Goal: Information Seeking & Learning: Learn about a topic

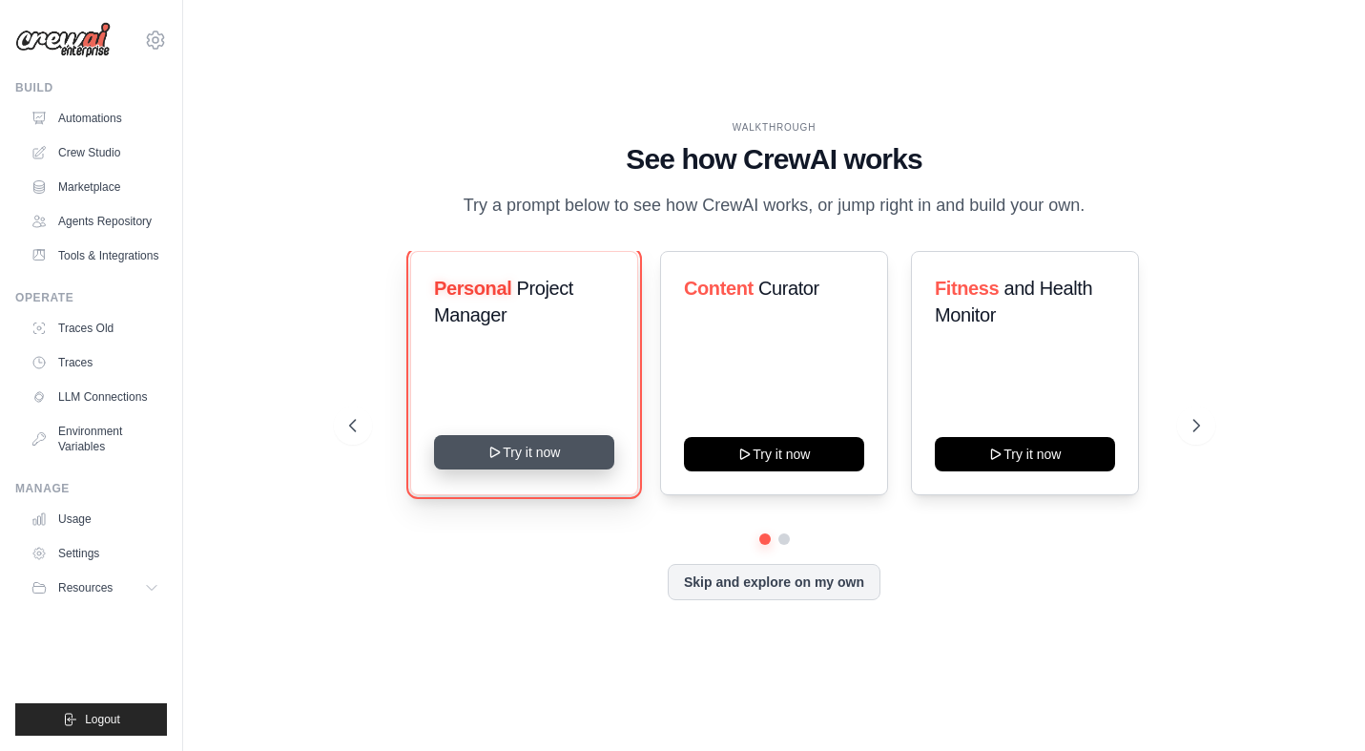
click at [517, 454] on button "Try it now" at bounding box center [524, 452] width 180 height 34
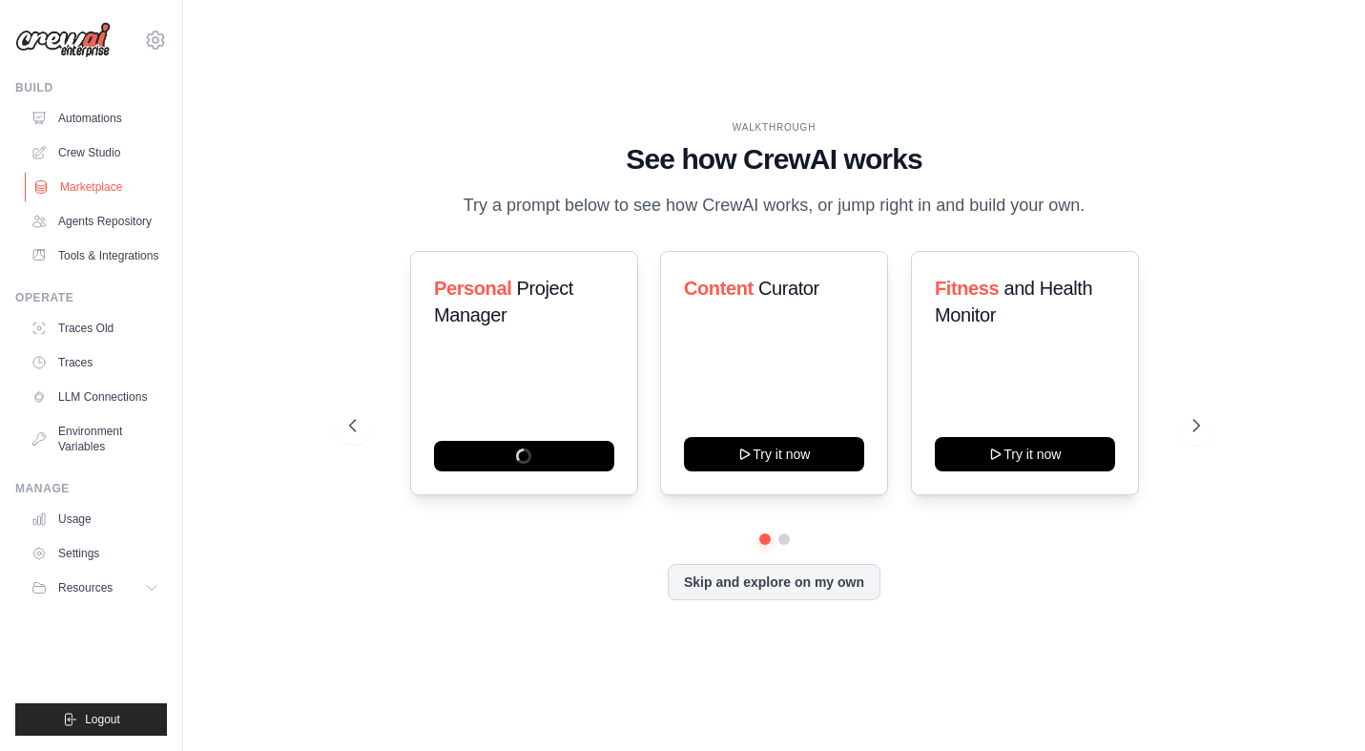
click at [103, 180] on link "Marketplace" at bounding box center [97, 187] width 144 height 31
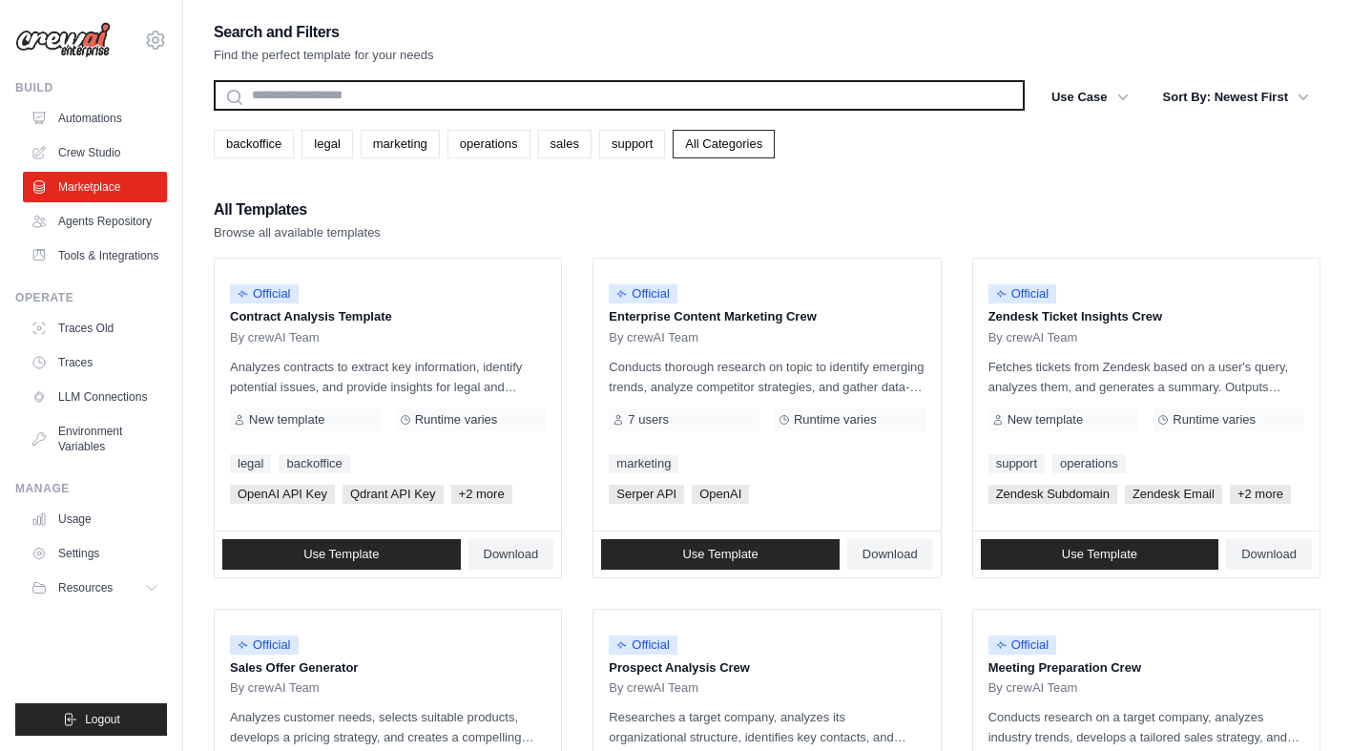
click at [390, 105] on input "text" at bounding box center [619, 95] width 811 height 31
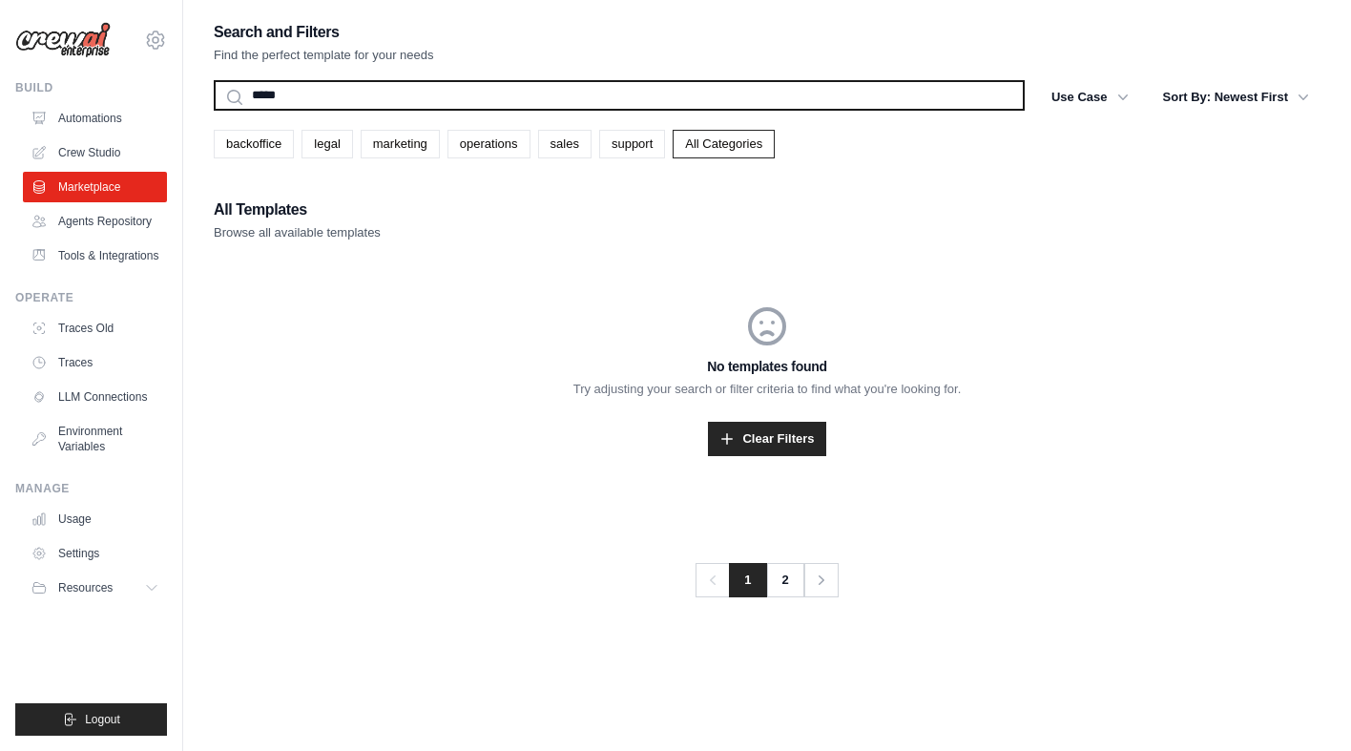
type input "*****"
click at [213, 110] on button "Search" at bounding box center [213, 110] width 1 height 1
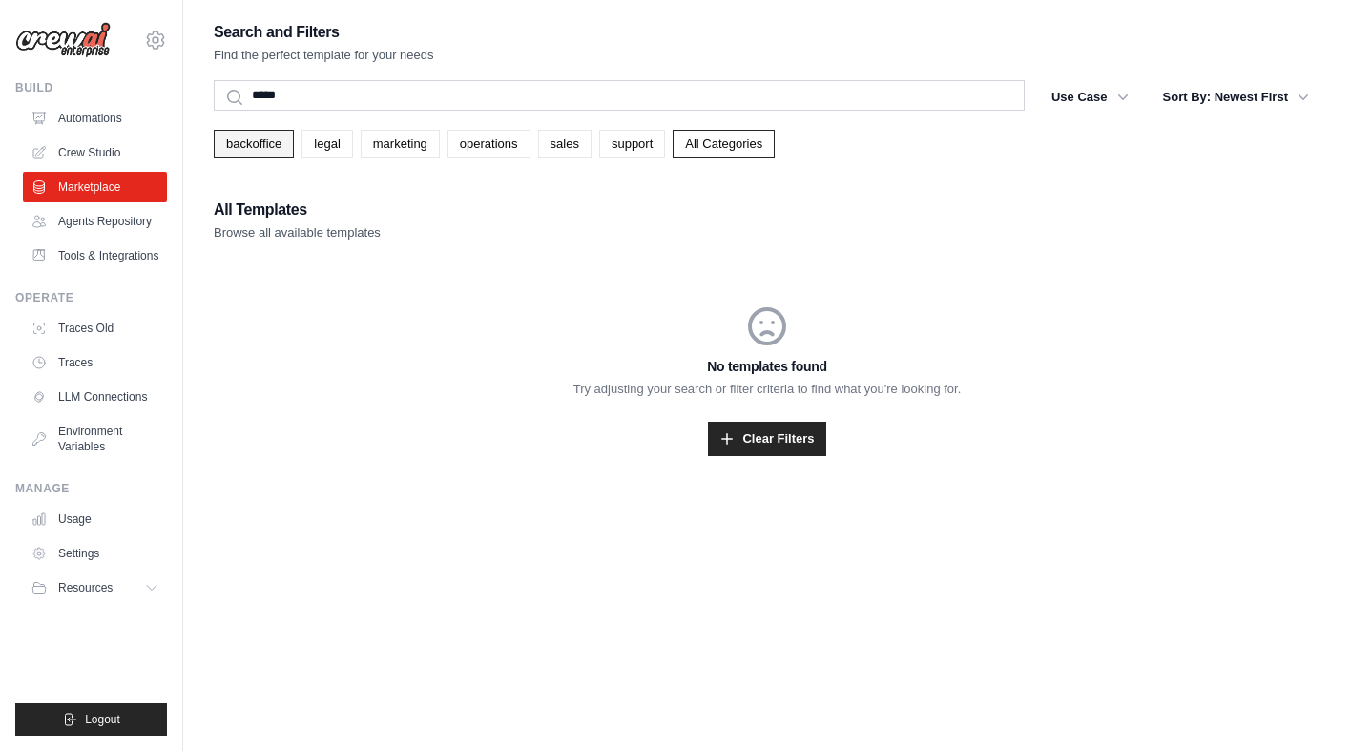
click at [257, 149] on link "backoffice" at bounding box center [254, 144] width 80 height 29
click at [332, 149] on link "legal" at bounding box center [327, 144] width 51 height 29
click at [116, 224] on link "Agents Repository" at bounding box center [97, 221] width 144 height 31
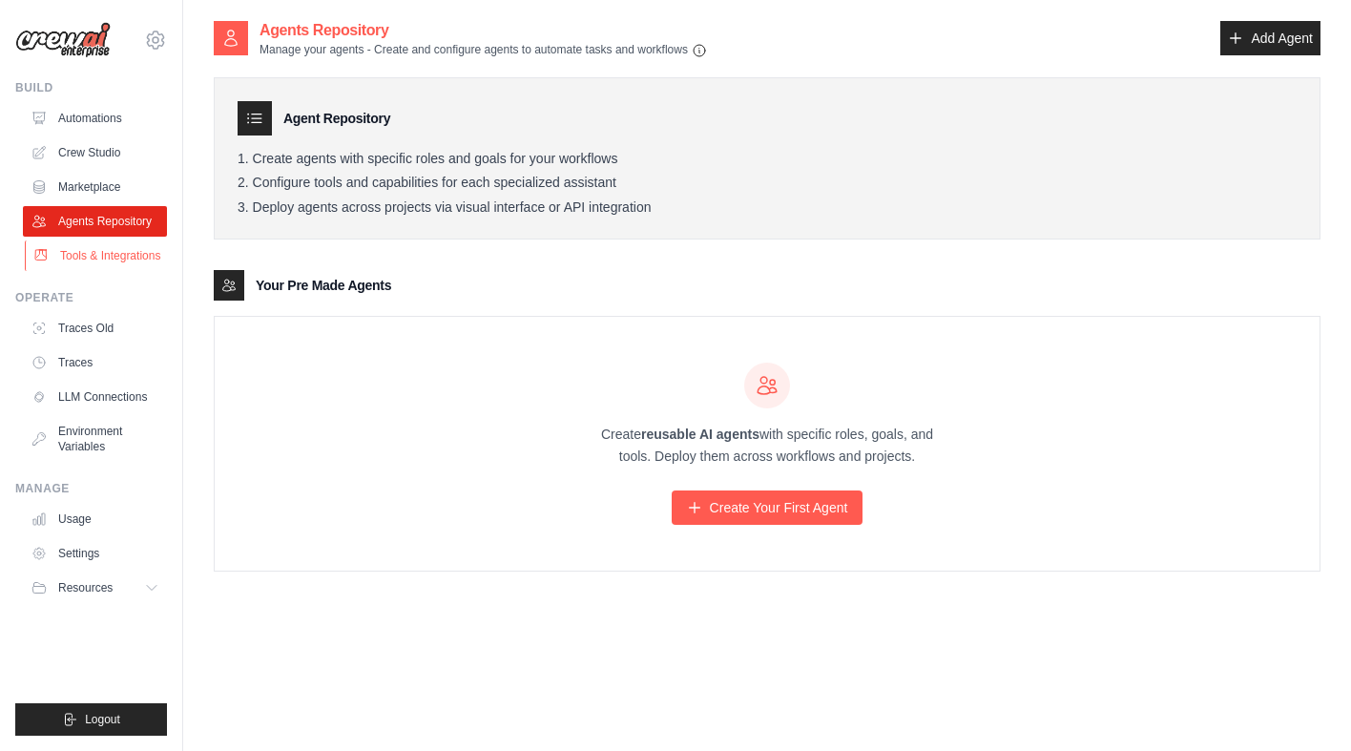
click at [128, 263] on link "Tools & Integrations" at bounding box center [97, 255] width 144 height 31
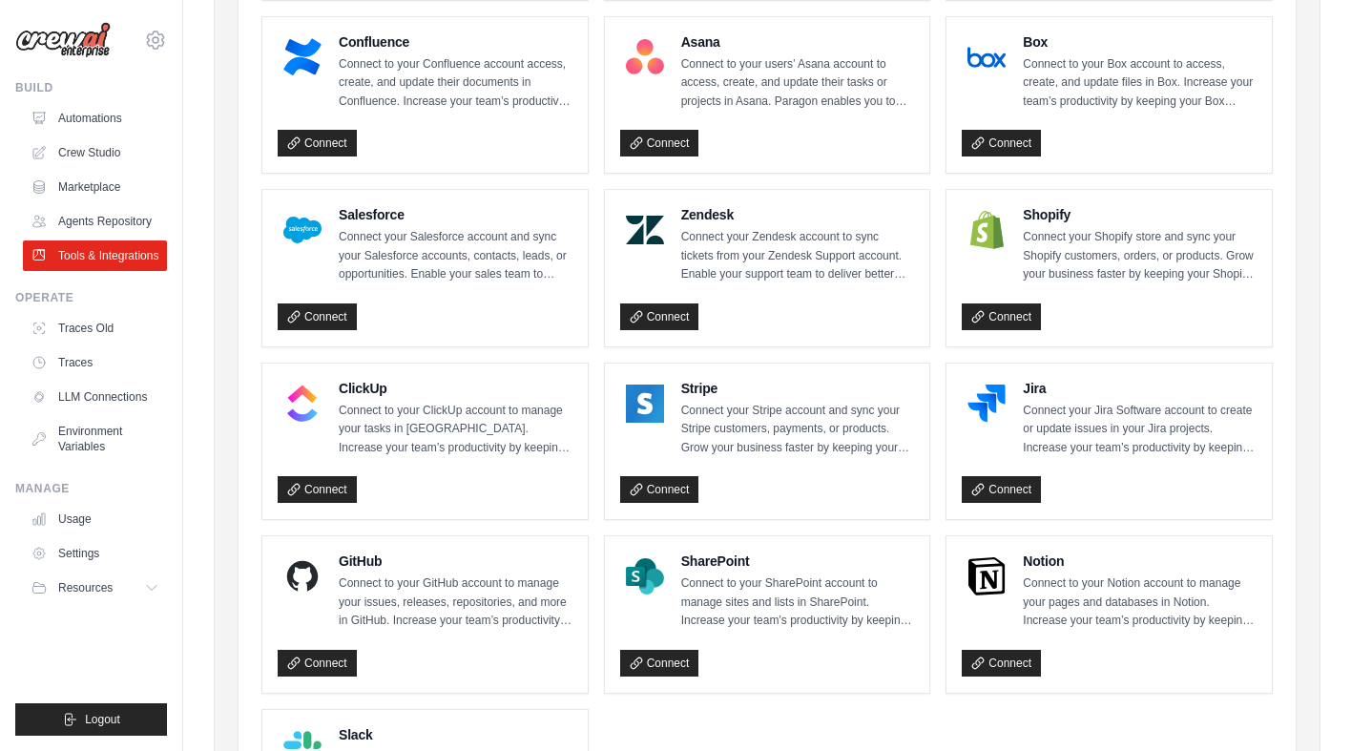
scroll to position [966, 0]
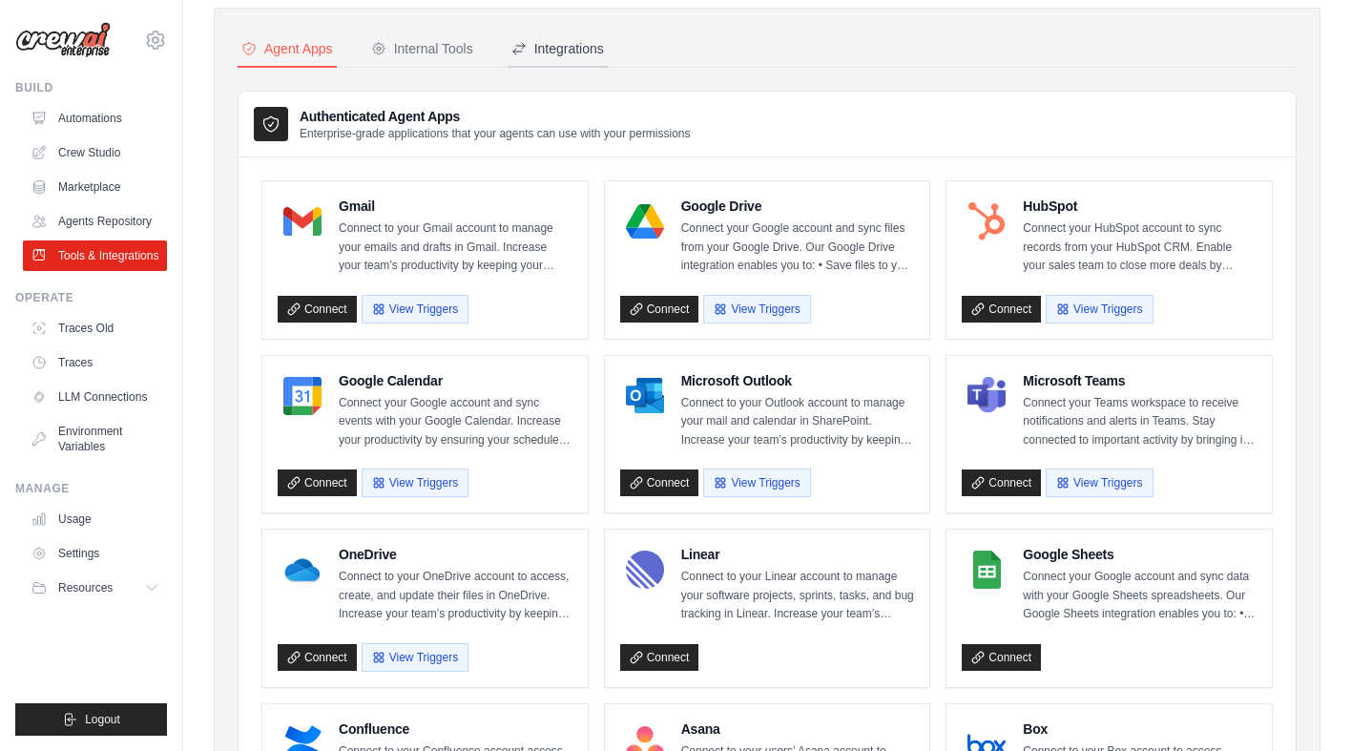
click at [539, 47] on div "Integrations" at bounding box center [557, 48] width 93 height 19
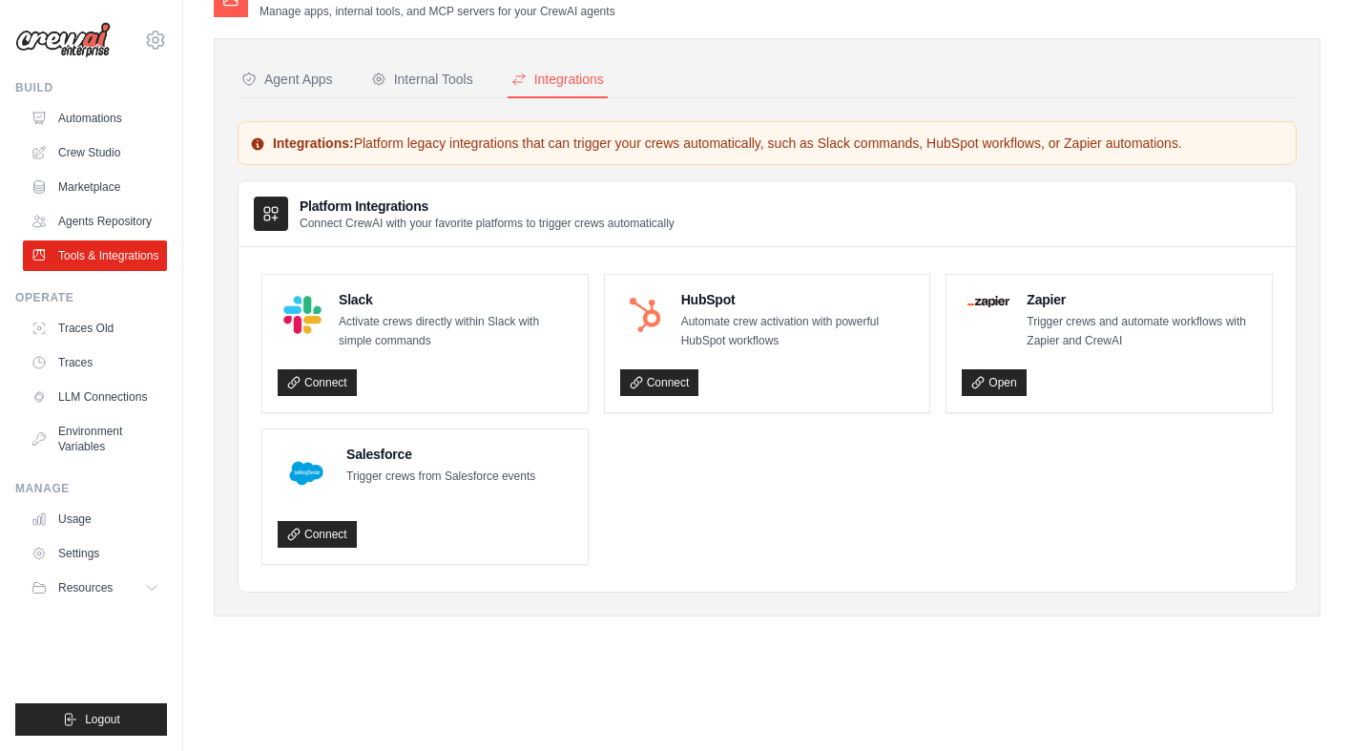
scroll to position [38, 0]
click at [402, 85] on div "Internal Tools" at bounding box center [422, 79] width 102 height 19
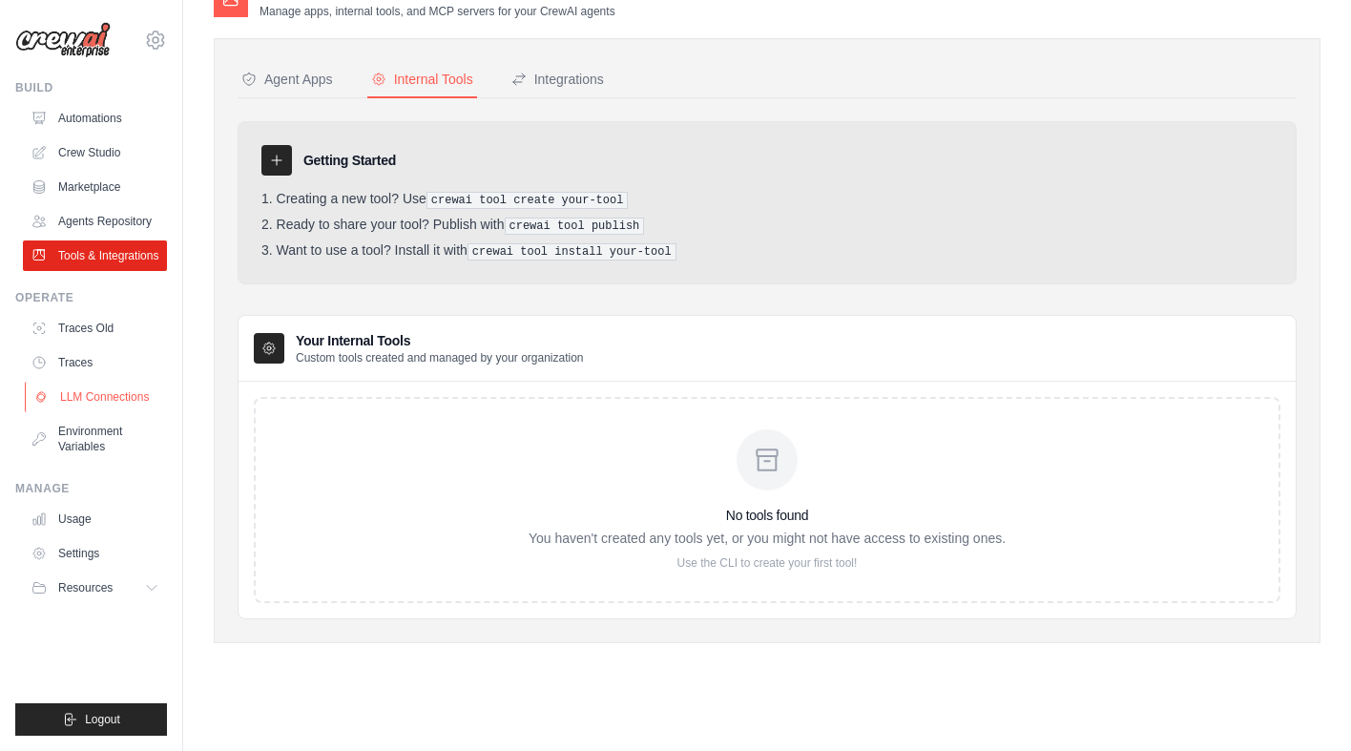
click at [116, 392] on link "LLM Connections" at bounding box center [97, 397] width 144 height 31
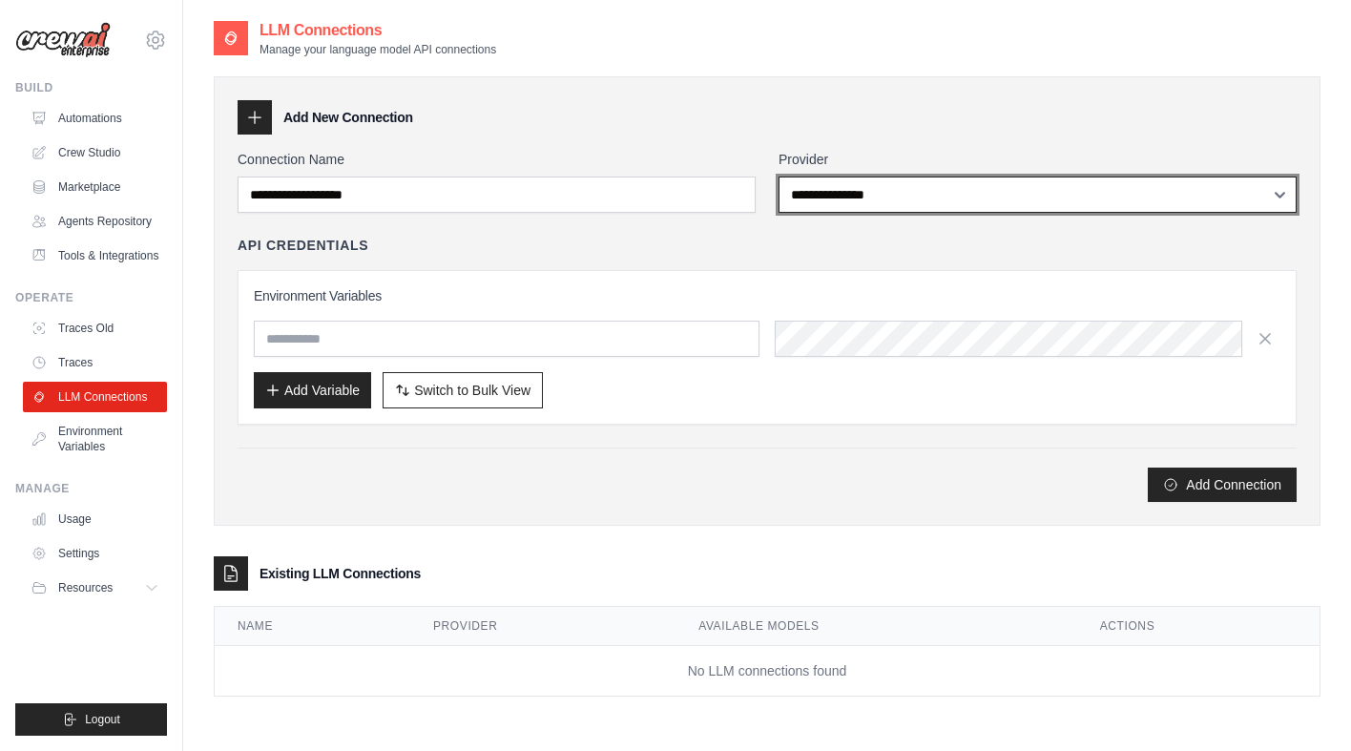
click at [1011, 198] on select "**********" at bounding box center [1038, 195] width 518 height 36
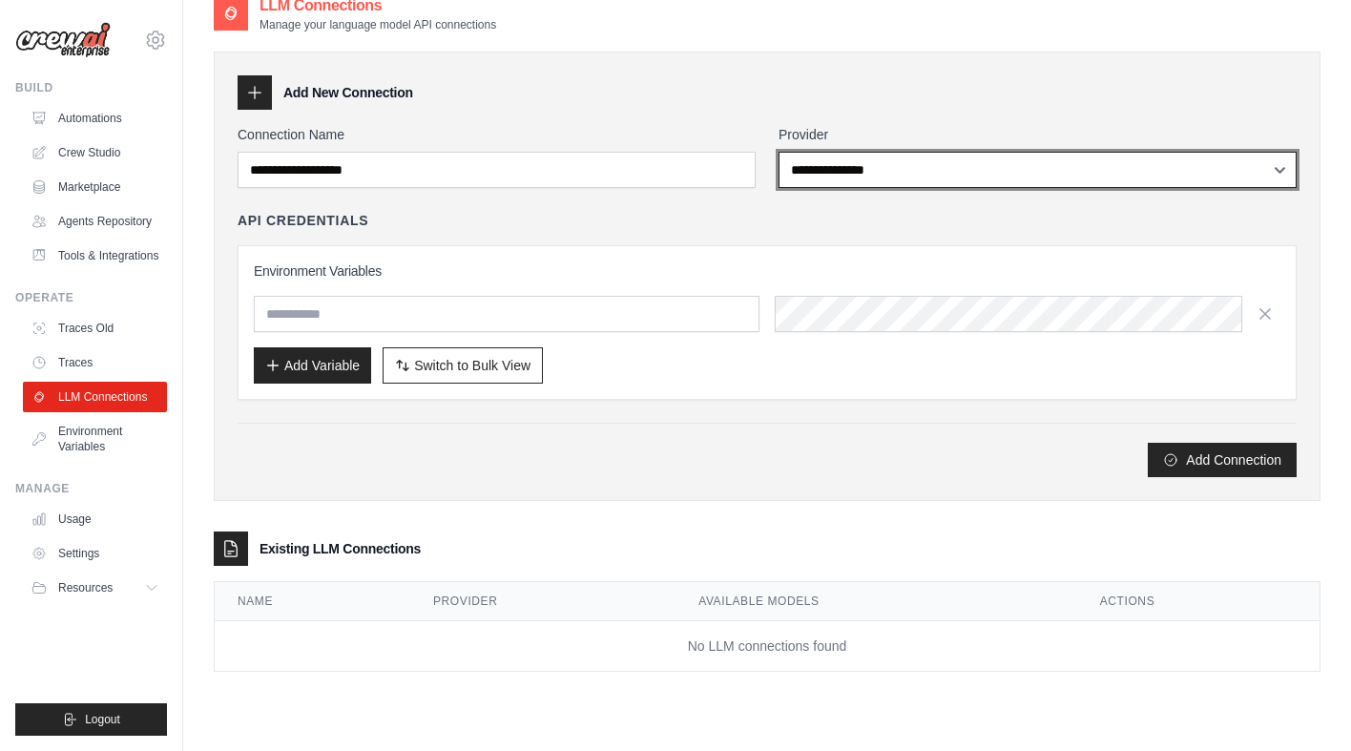
scroll to position [38, 0]
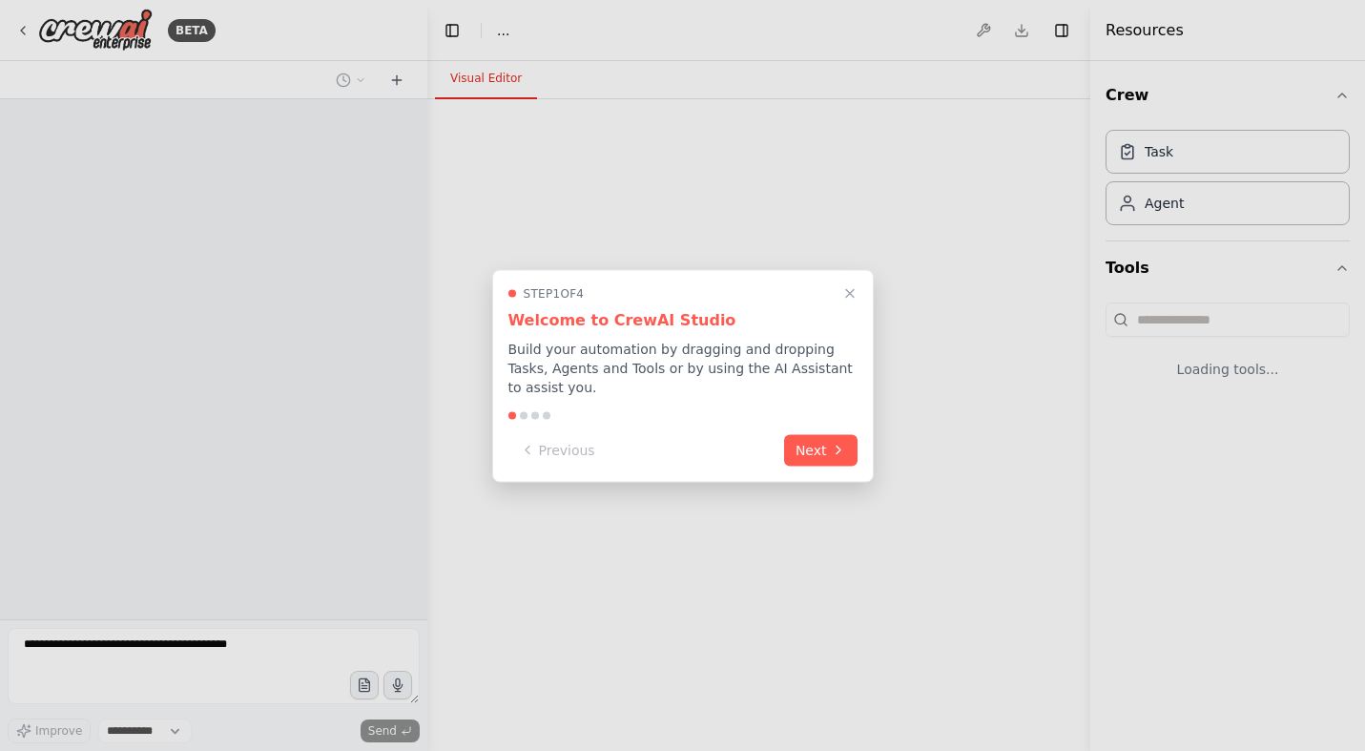
select select "****"
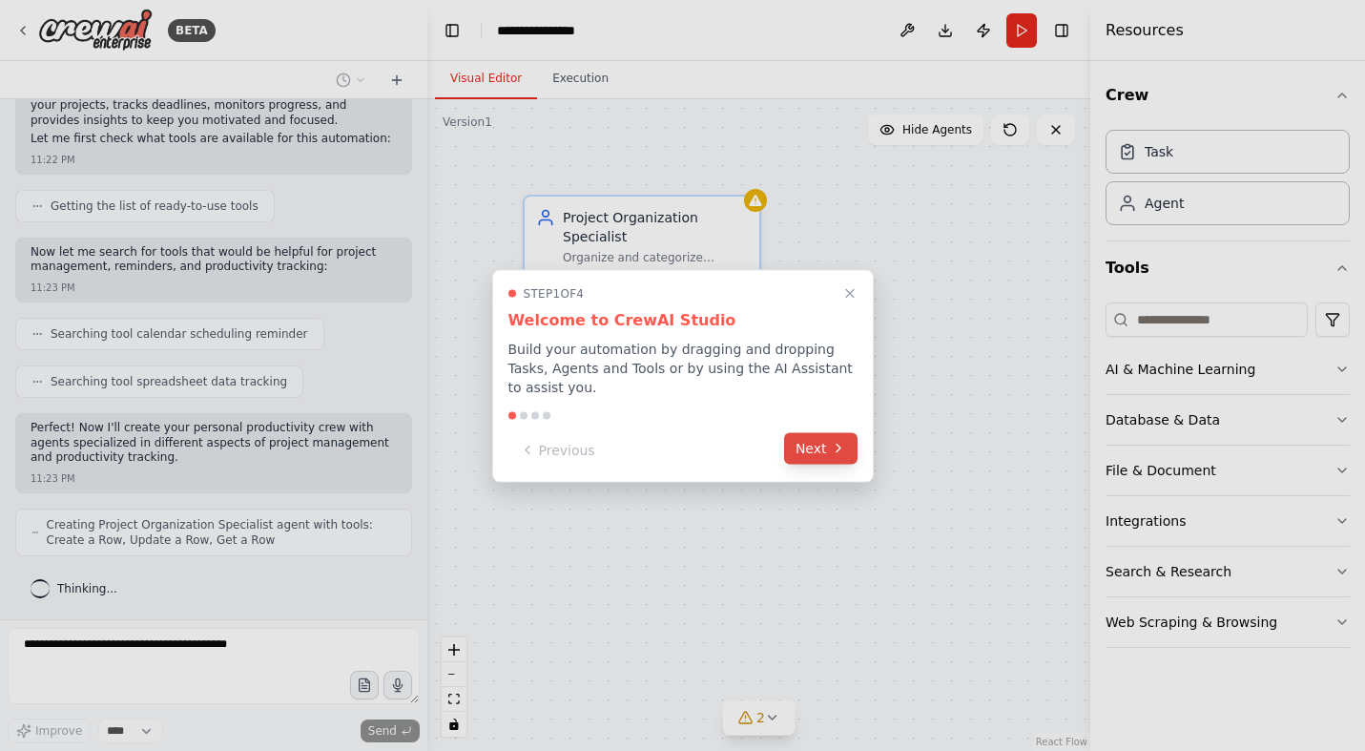
scroll to position [246, 0]
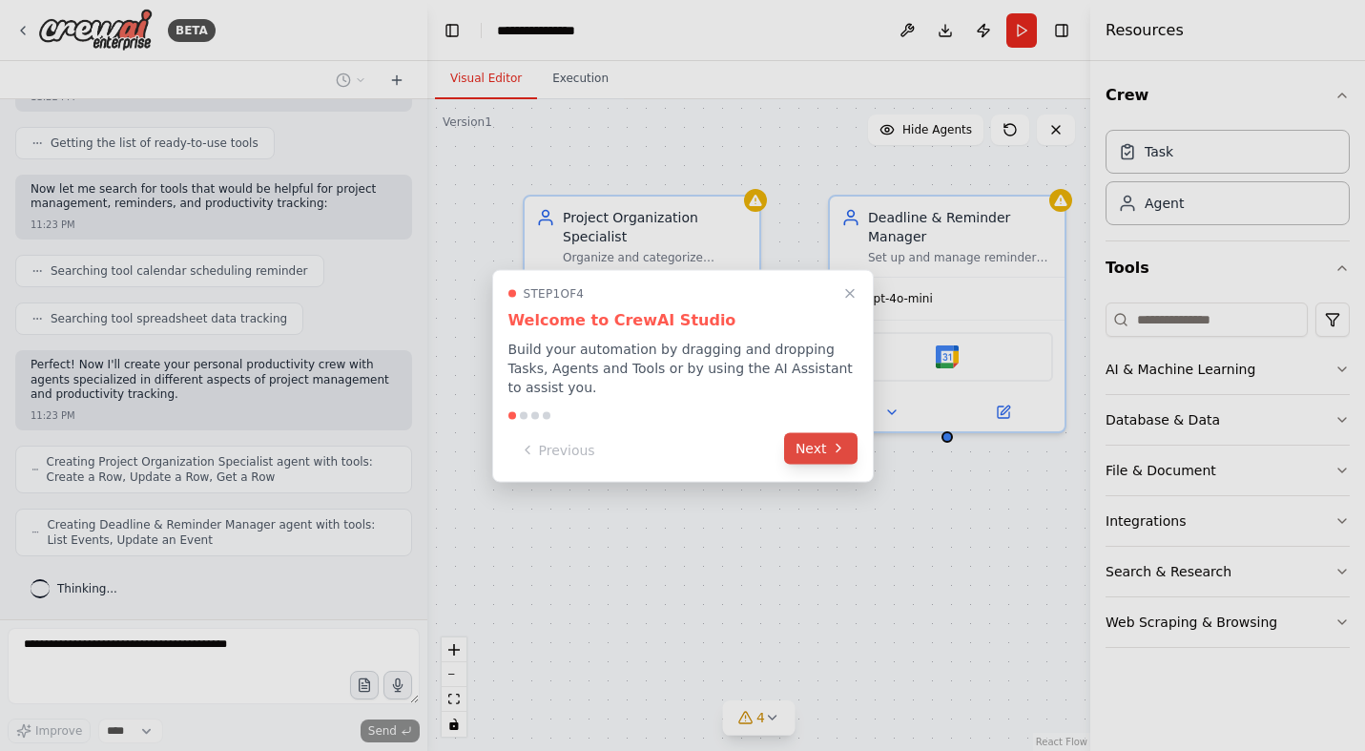
click at [821, 451] on button "Next" at bounding box center [820, 447] width 73 height 31
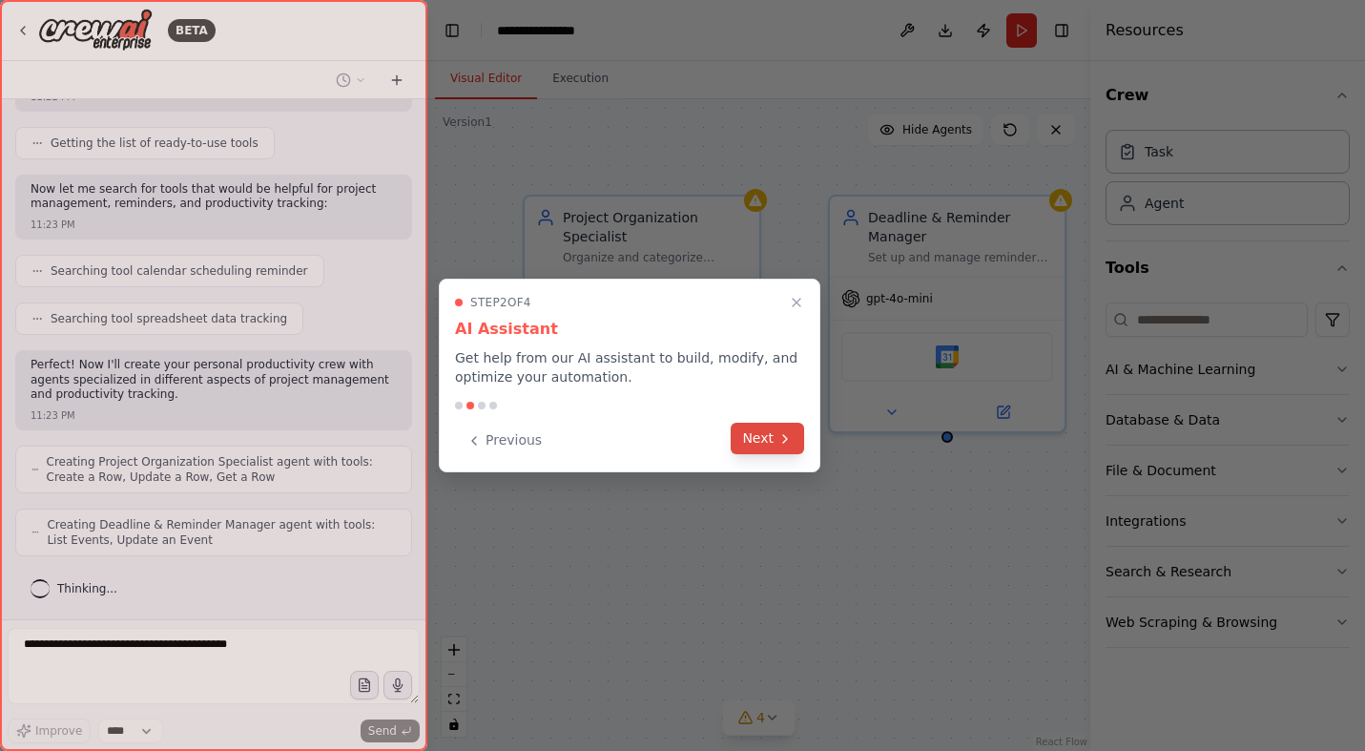
click at [779, 437] on icon at bounding box center [785, 438] width 15 height 15
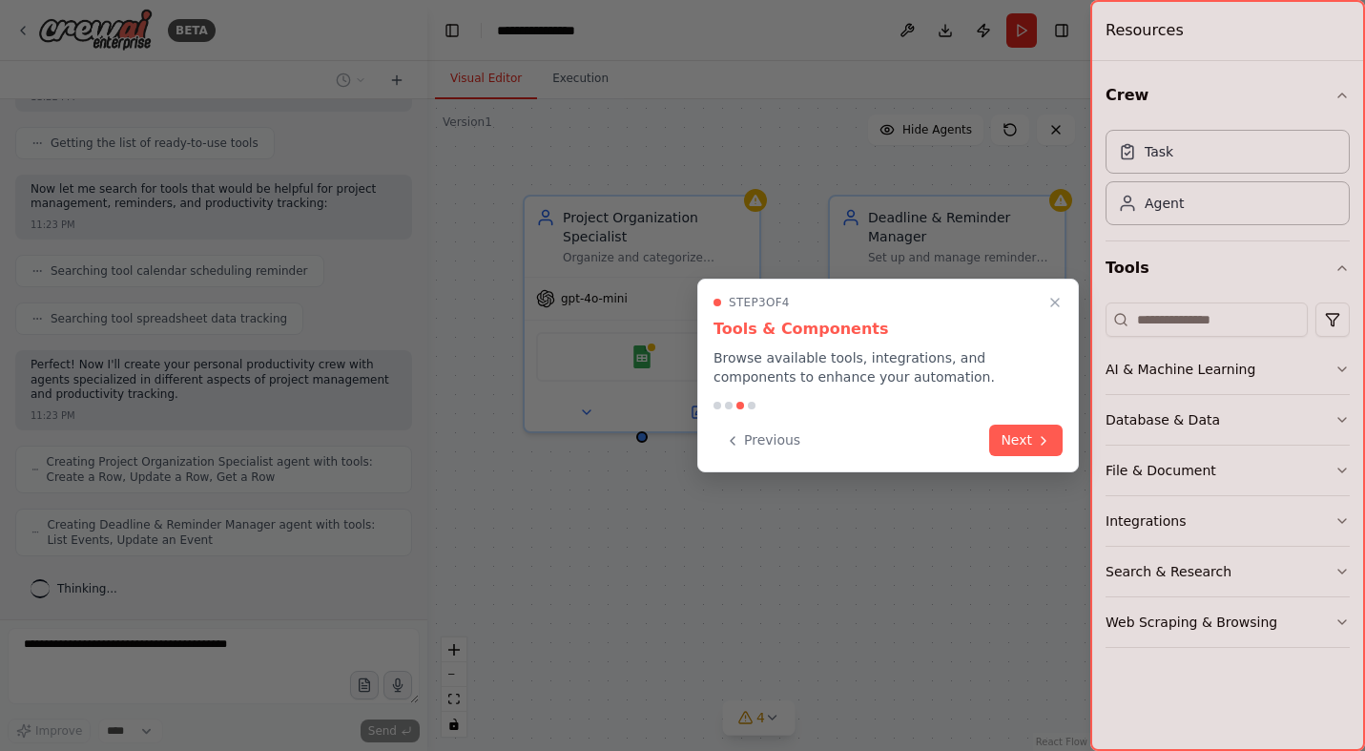
scroll to position [309, 0]
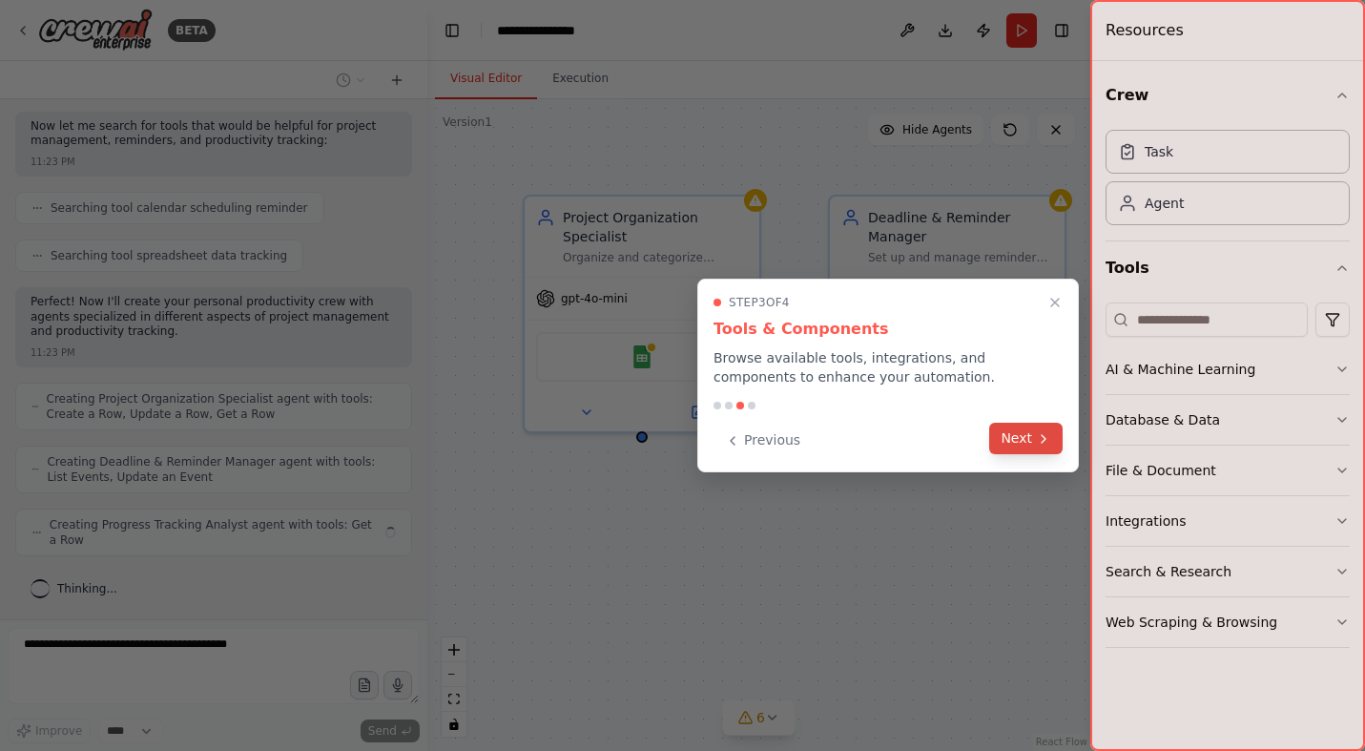
click at [1030, 435] on button "Next" at bounding box center [1025, 438] width 73 height 31
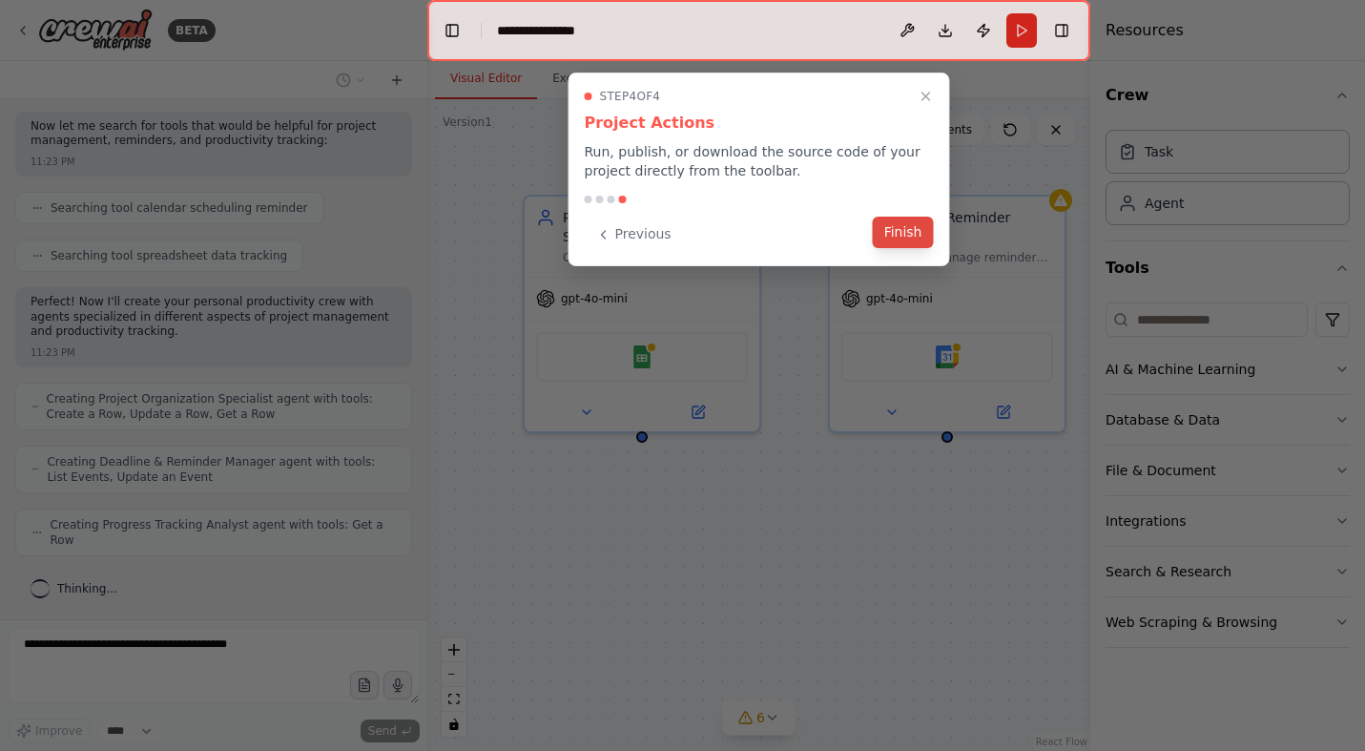
click at [901, 233] on button "Finish" at bounding box center [903, 232] width 61 height 31
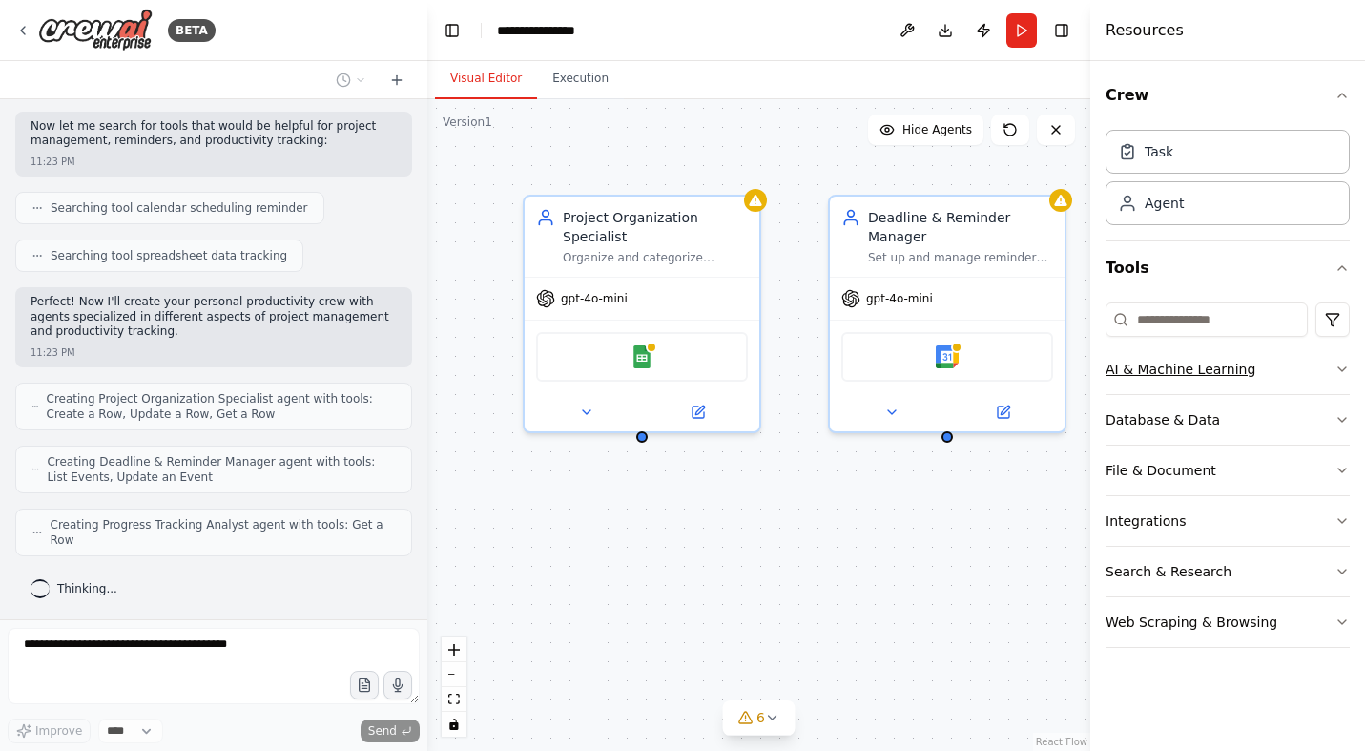
click at [1349, 367] on icon "button" at bounding box center [1342, 369] width 15 height 15
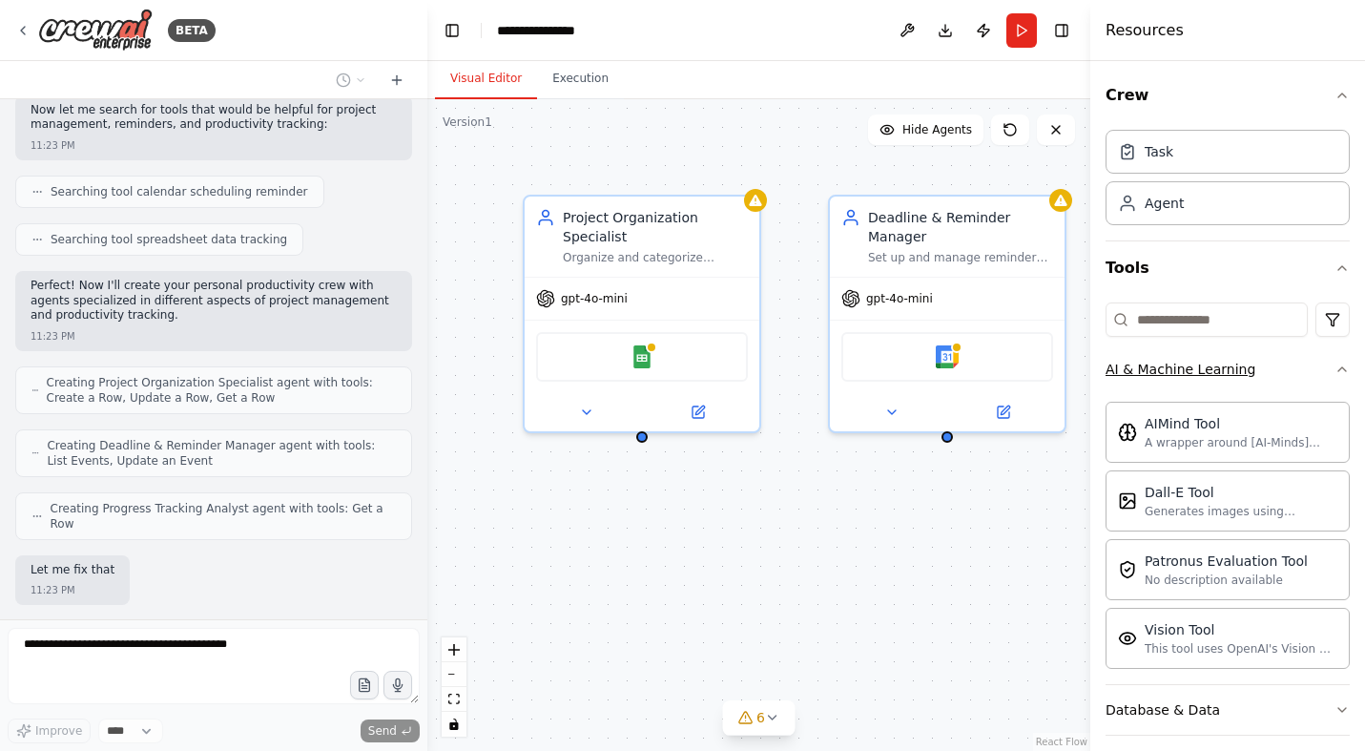
scroll to position [438, 0]
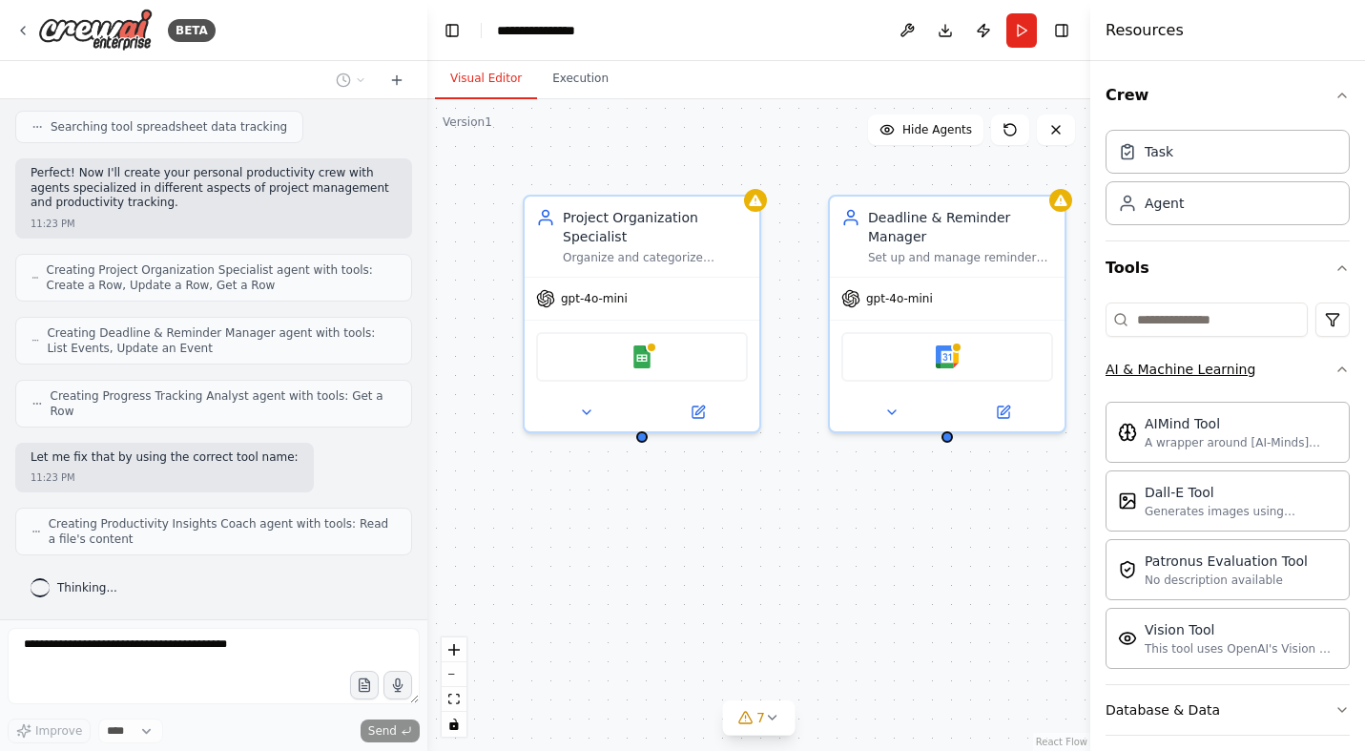
click at [1335, 363] on icon "button" at bounding box center [1342, 369] width 15 height 15
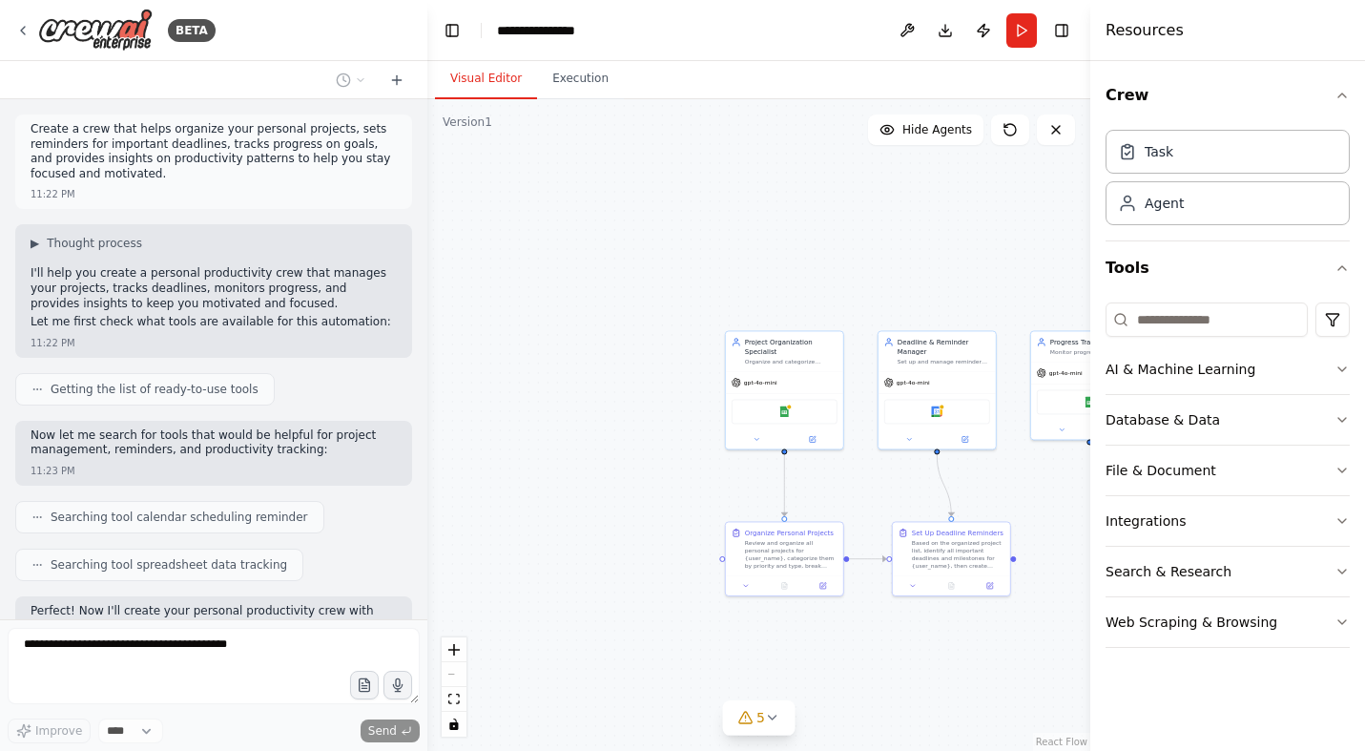
scroll to position [647, 0]
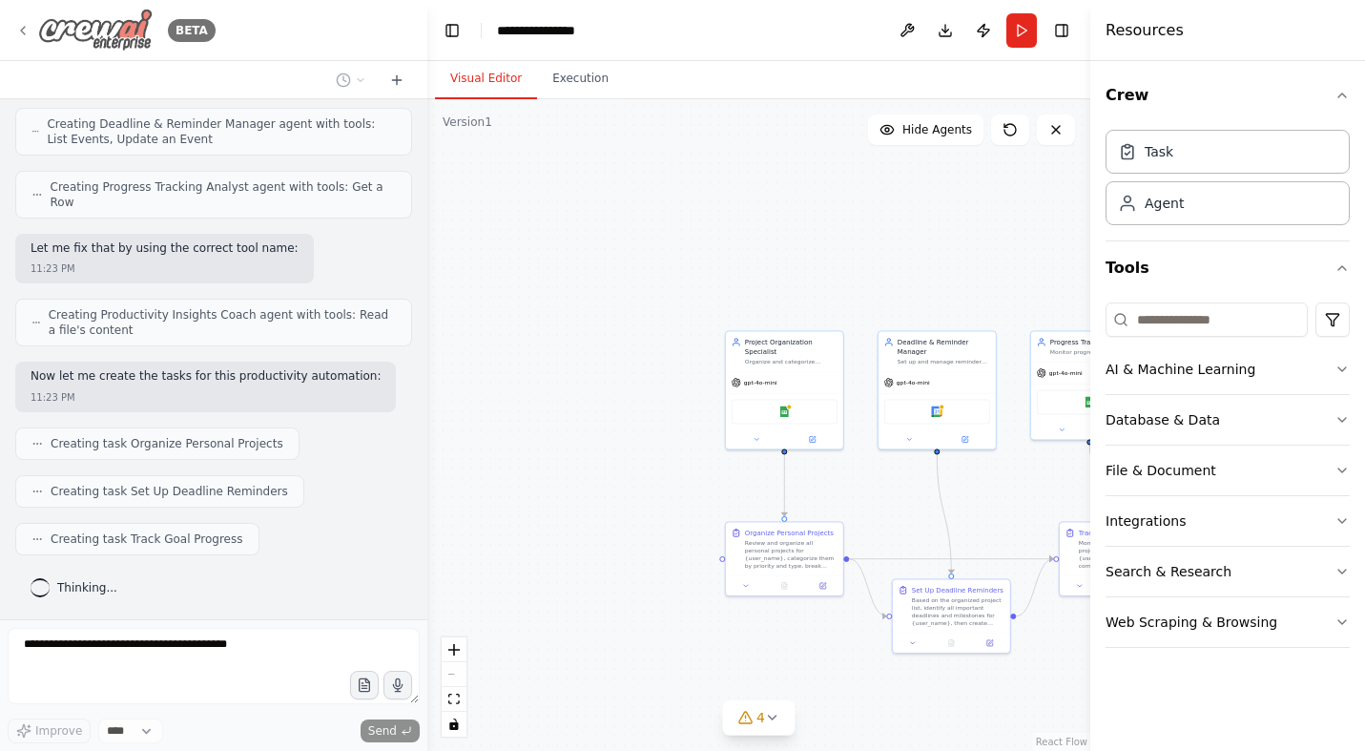
click at [25, 23] on icon at bounding box center [22, 30] width 15 height 15
